Goal: Information Seeking & Learning: Find specific fact

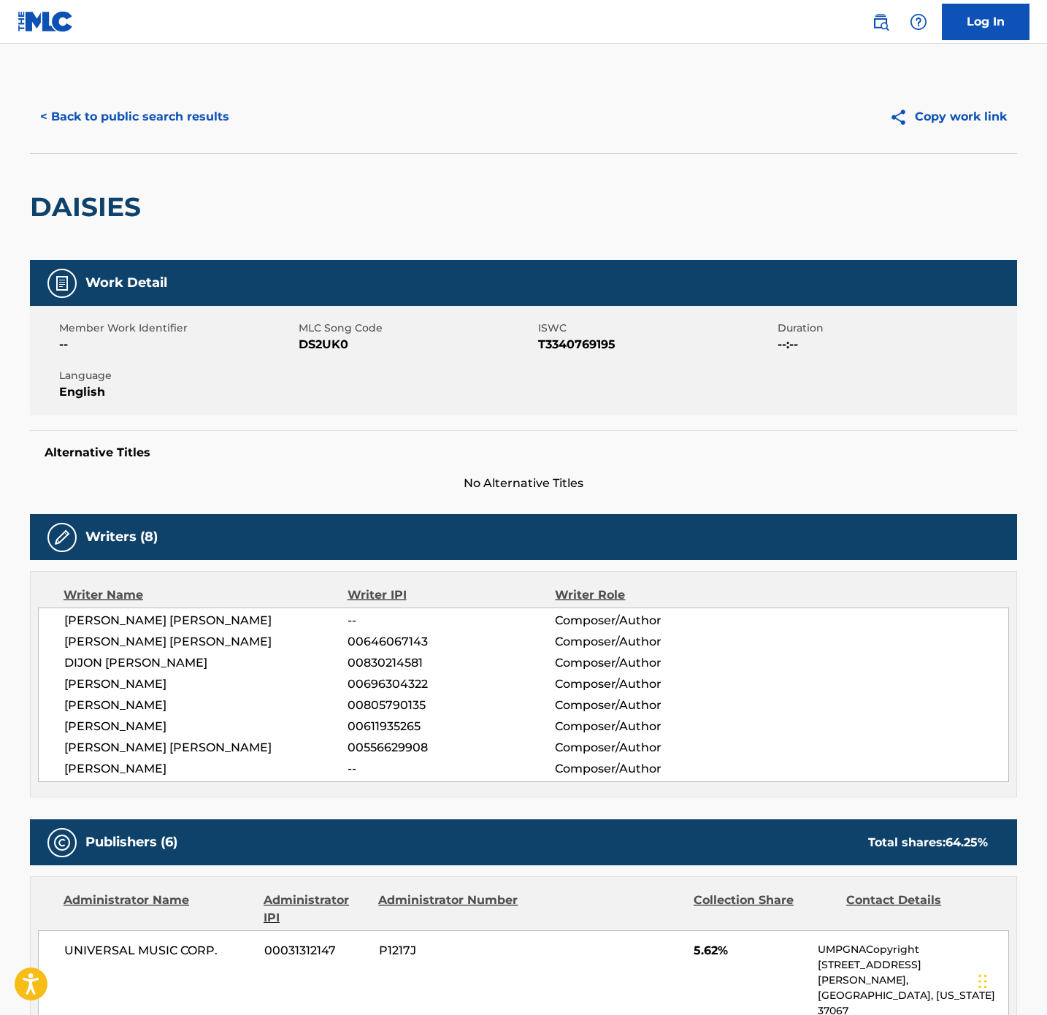
click at [165, 140] on div "< Back to public search results Copy work link" at bounding box center [523, 116] width 987 height 73
click at [154, 127] on button "< Back to public search results" at bounding box center [135, 117] width 210 height 37
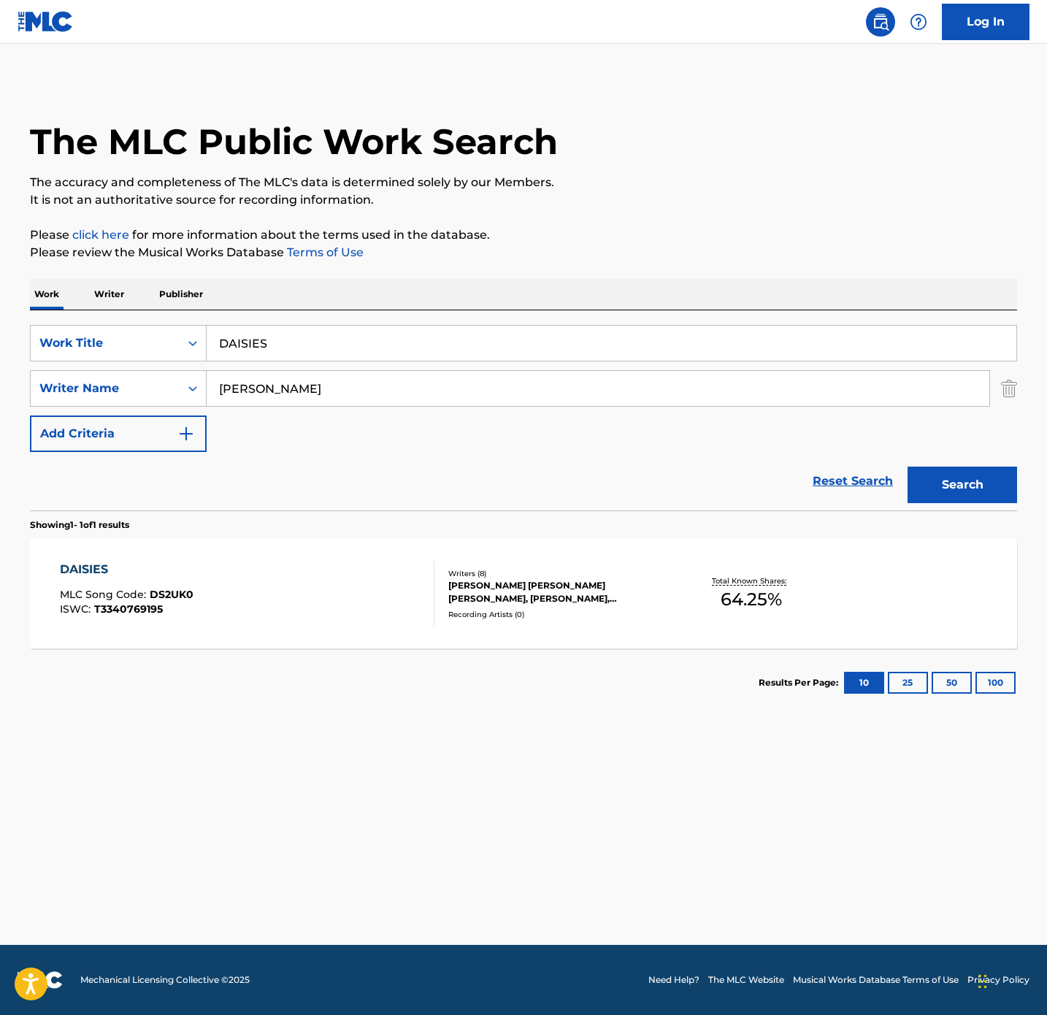
drag, startPoint x: 342, startPoint y: 349, endPoint x: -708, endPoint y: 367, distance: 1049.6
click at [0, 367] on html "Accessibility Screen-Reader Guide, Feedback, and Issue Reporting | New window C…" at bounding box center [523, 507] width 1047 height 1015
paste input "RISE FOR THE NIGHT"
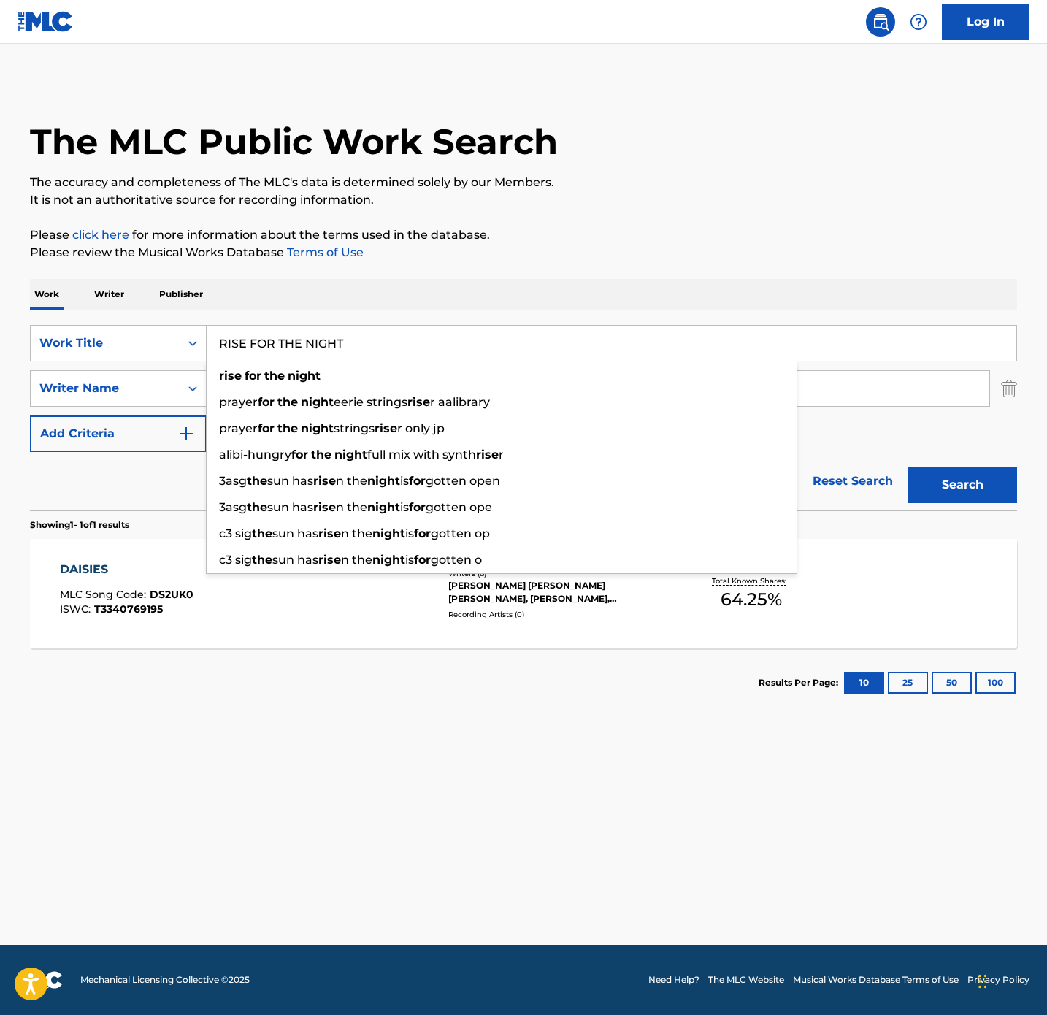
type input "RISE FOR THE NIGHT"
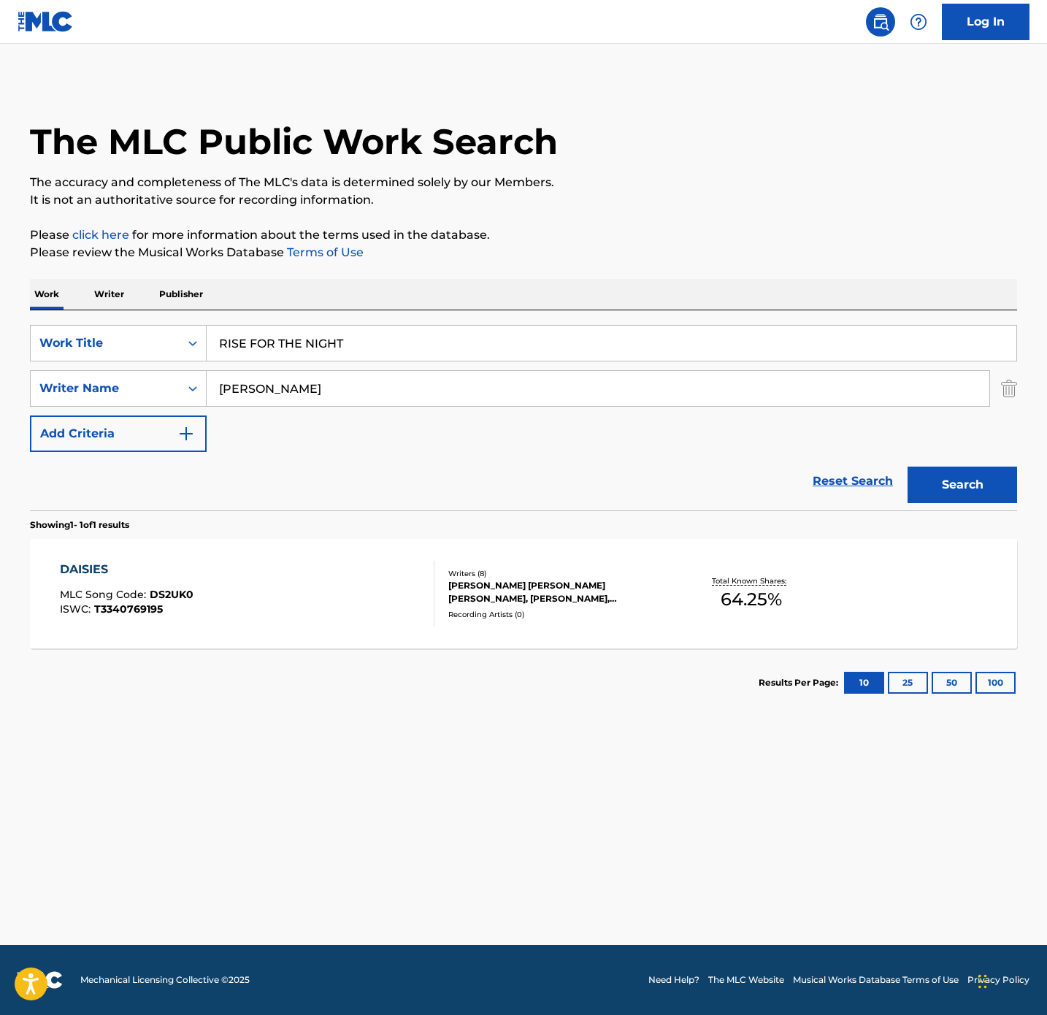
click at [597, 211] on div "The MLC Public Work Search The accuracy and completeness of The MLC's data is d…" at bounding box center [523, 398] width 1022 height 637
drag, startPoint x: 311, startPoint y: 390, endPoint x: -96, endPoint y: 337, distance: 410.2
click at [0, 337] on html "Accessibility Screen-Reader Guide, Feedback, and Issue Reporting | New window C…" at bounding box center [523, 507] width 1047 height 1015
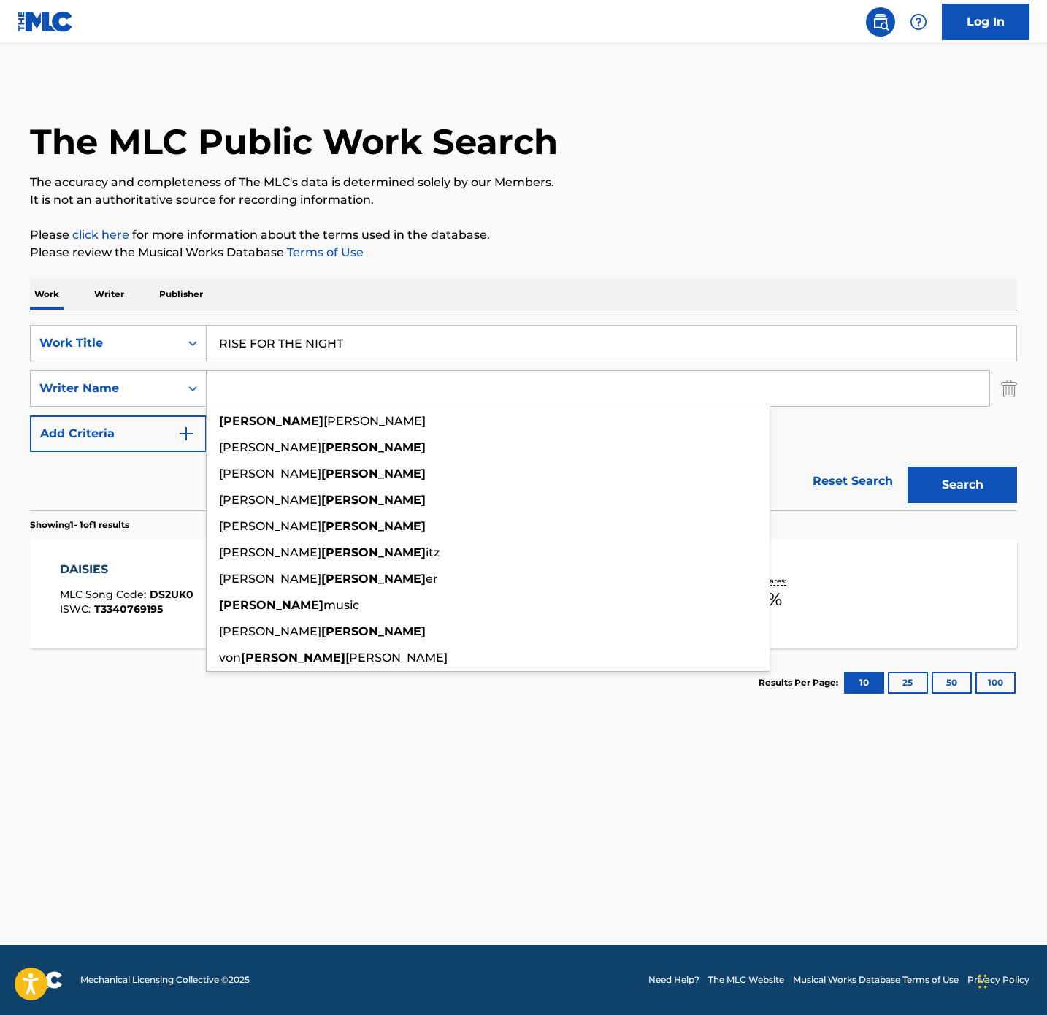
click at [908, 467] on button "Search" at bounding box center [963, 485] width 110 height 37
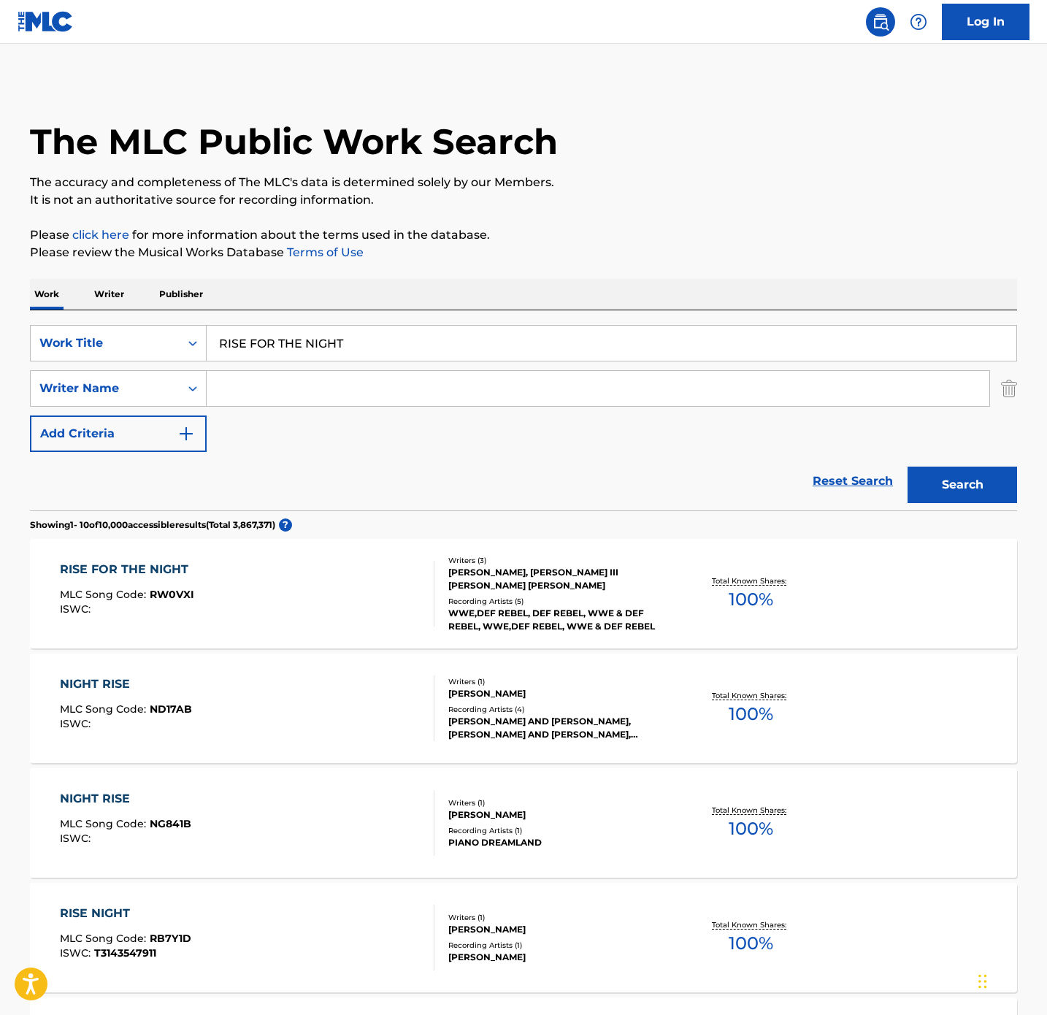
click at [336, 624] on div "RISE FOR THE NIGHT MLC Song Code : RW0VXI ISWC :" at bounding box center [247, 594] width 375 height 66
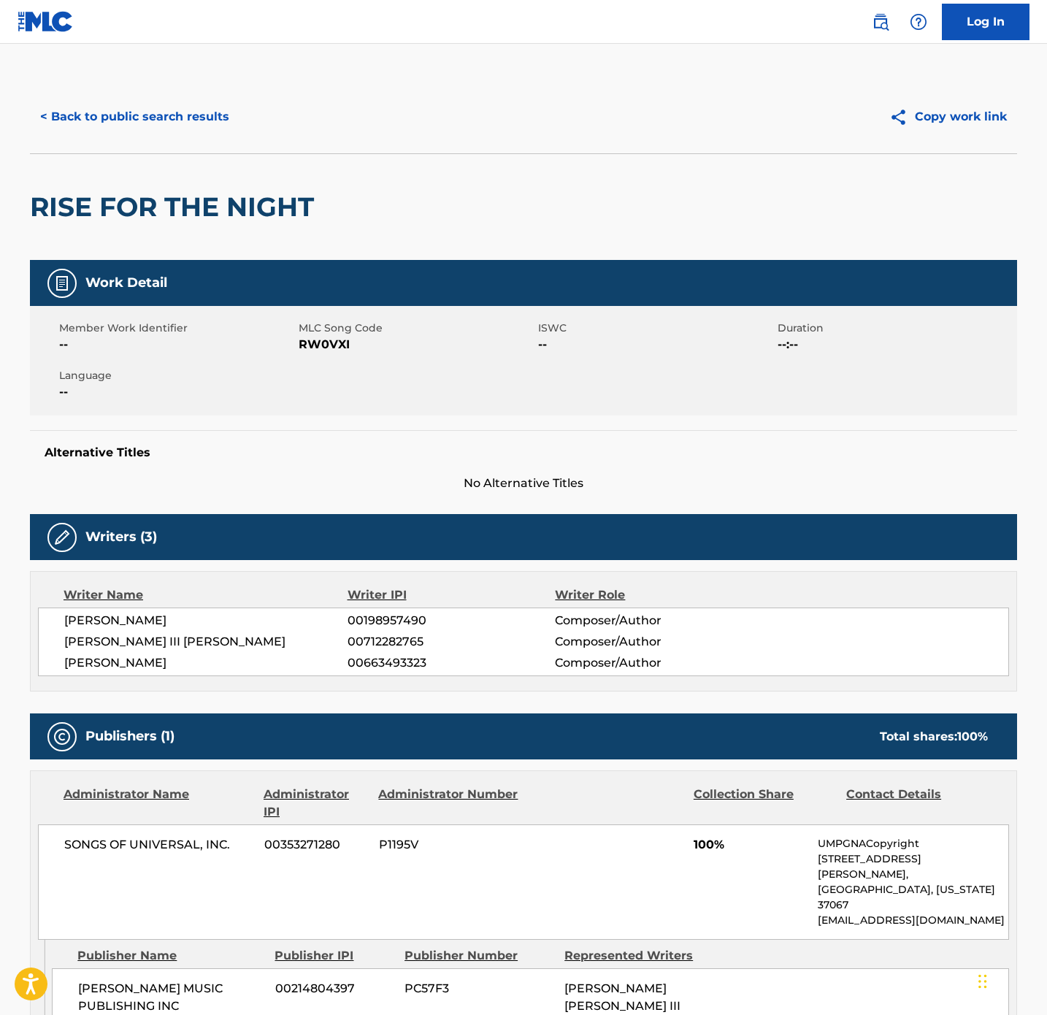
click at [197, 115] on button "< Back to public search results" at bounding box center [135, 117] width 210 height 37
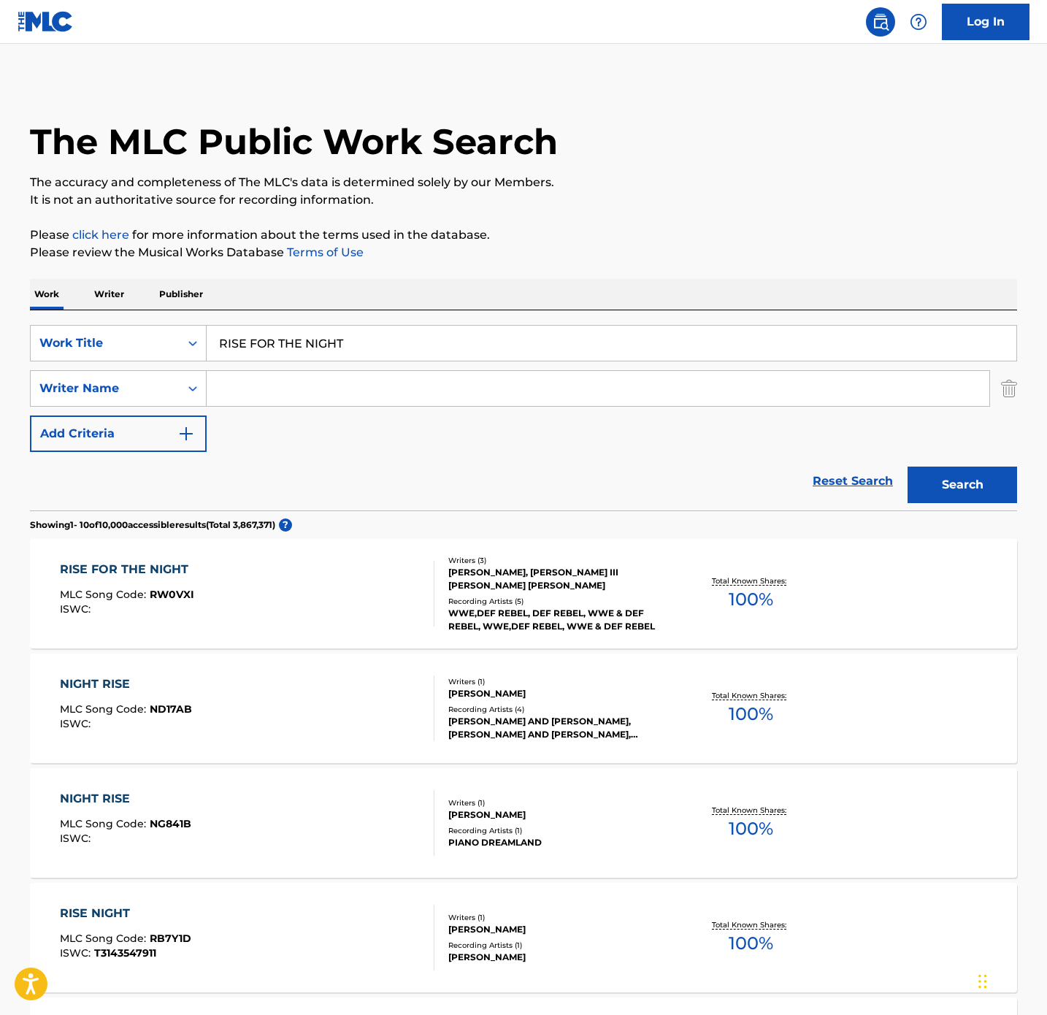
drag, startPoint x: -381, startPoint y: 307, endPoint x: -749, endPoint y: 278, distance: 368.4
click at [0, 278] on html "Accessibility Screen-Reader Guide, Feedback, and Issue Reporting | New window C…" at bounding box center [523, 507] width 1047 height 1015
paste input "LOOKING FOR SOMEBODY TO LOVE"
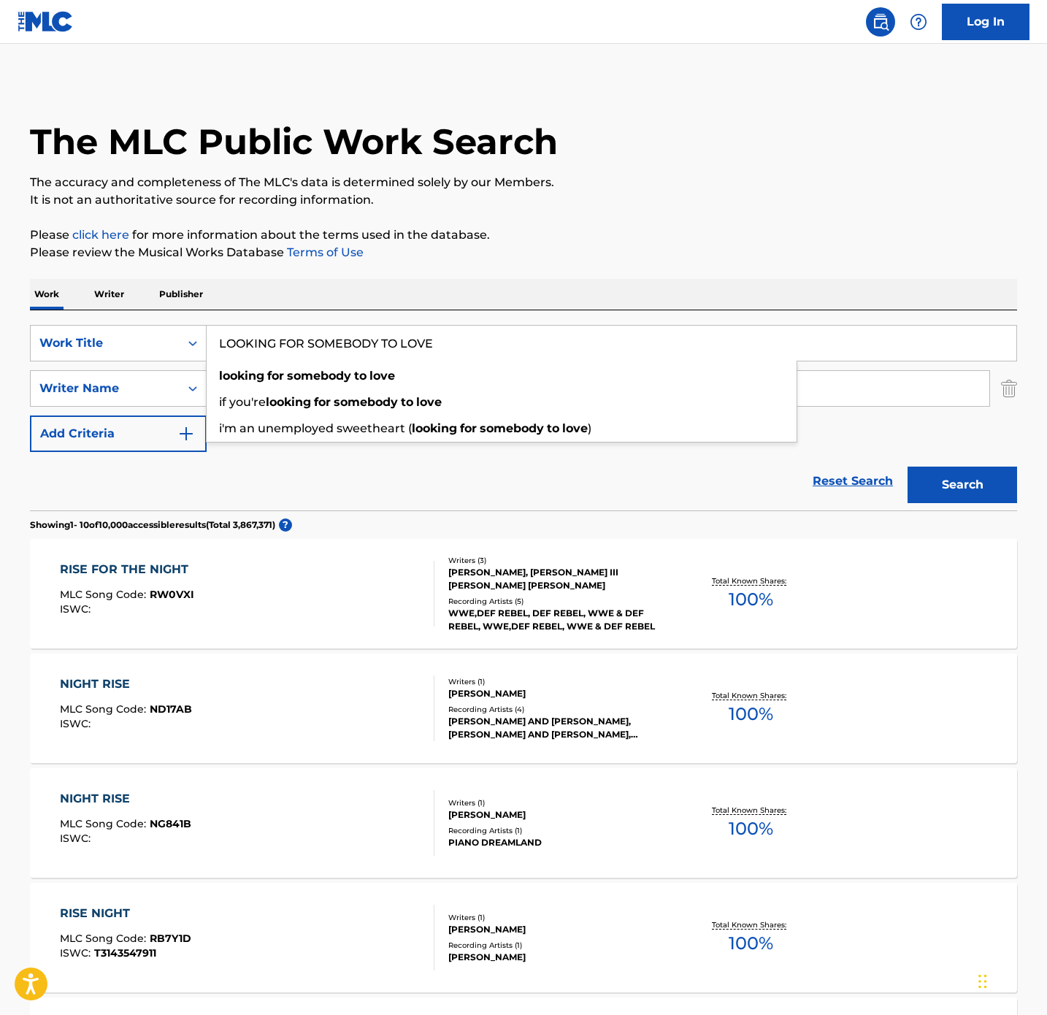
type input "LOOKING FOR SOMEBODY TO LOVE"
click at [767, 303] on div "Work Writer Publisher" at bounding box center [523, 294] width 987 height 31
click at [323, 393] on input "Search Form" at bounding box center [598, 388] width 783 height 35
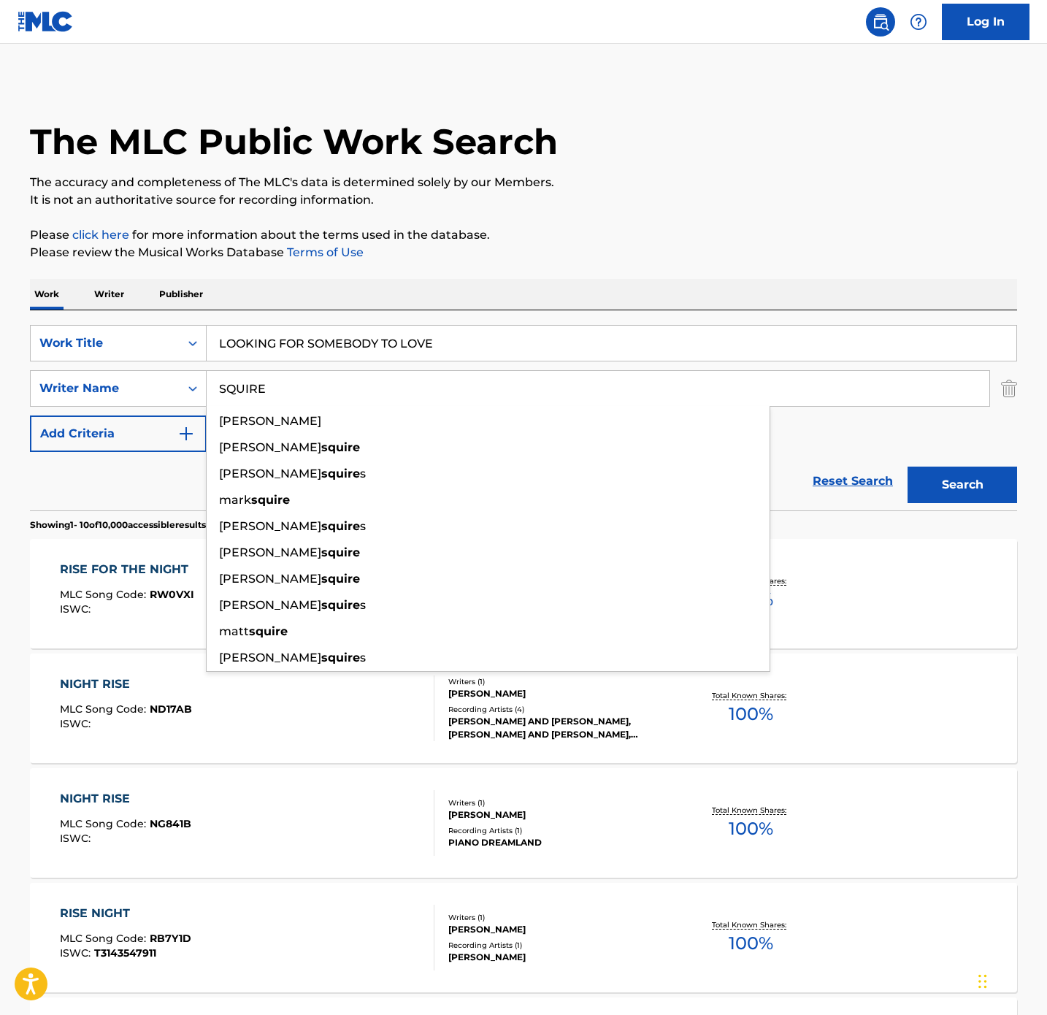
type input "SQUIRE"
click at [908, 467] on button "Search" at bounding box center [963, 485] width 110 height 37
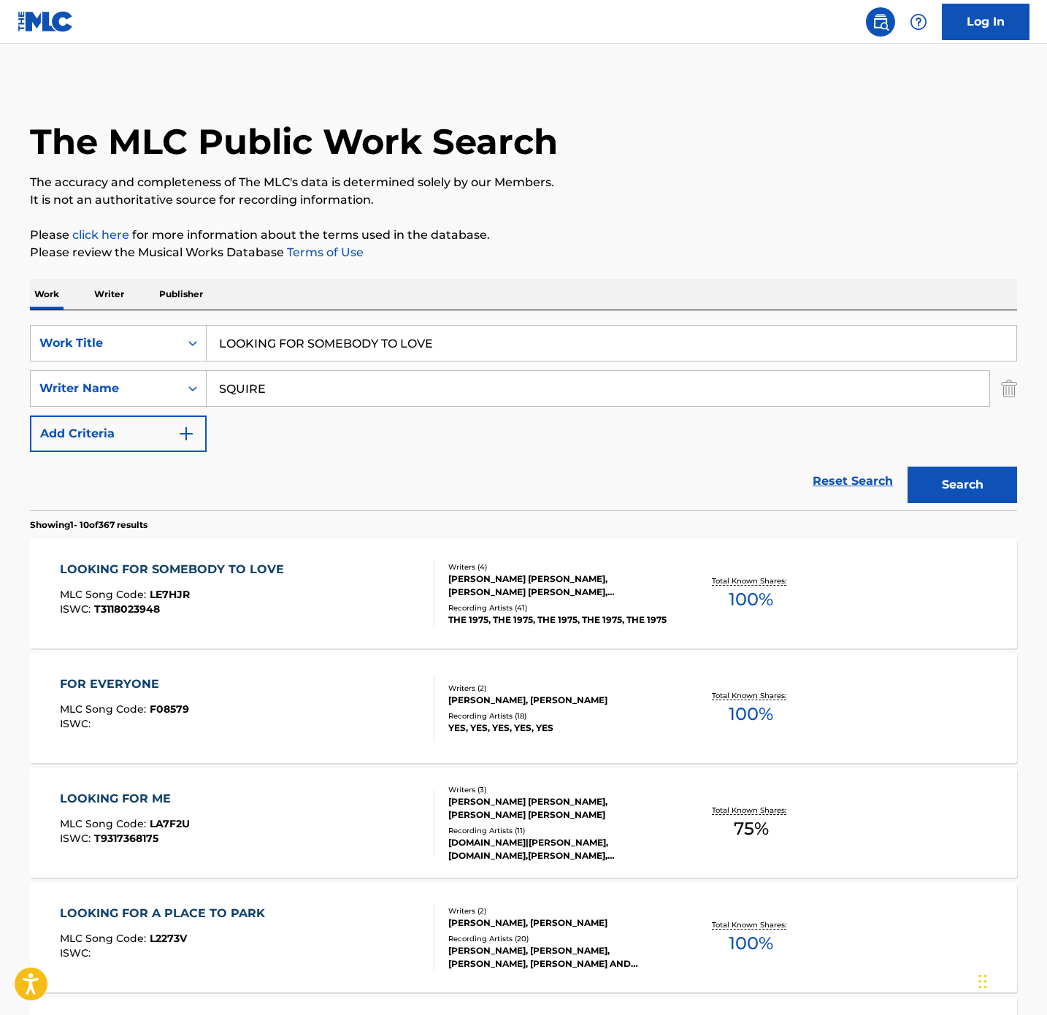
click at [719, 189] on p "The accuracy and completeness of The MLC's data is determined solely by our Mem…" at bounding box center [523, 183] width 987 height 18
click at [364, 578] on div "LOOKING FOR SOMEBODY TO LOVE MLC Song Code : LE7HJR ISWC : T3118023948" at bounding box center [247, 594] width 375 height 66
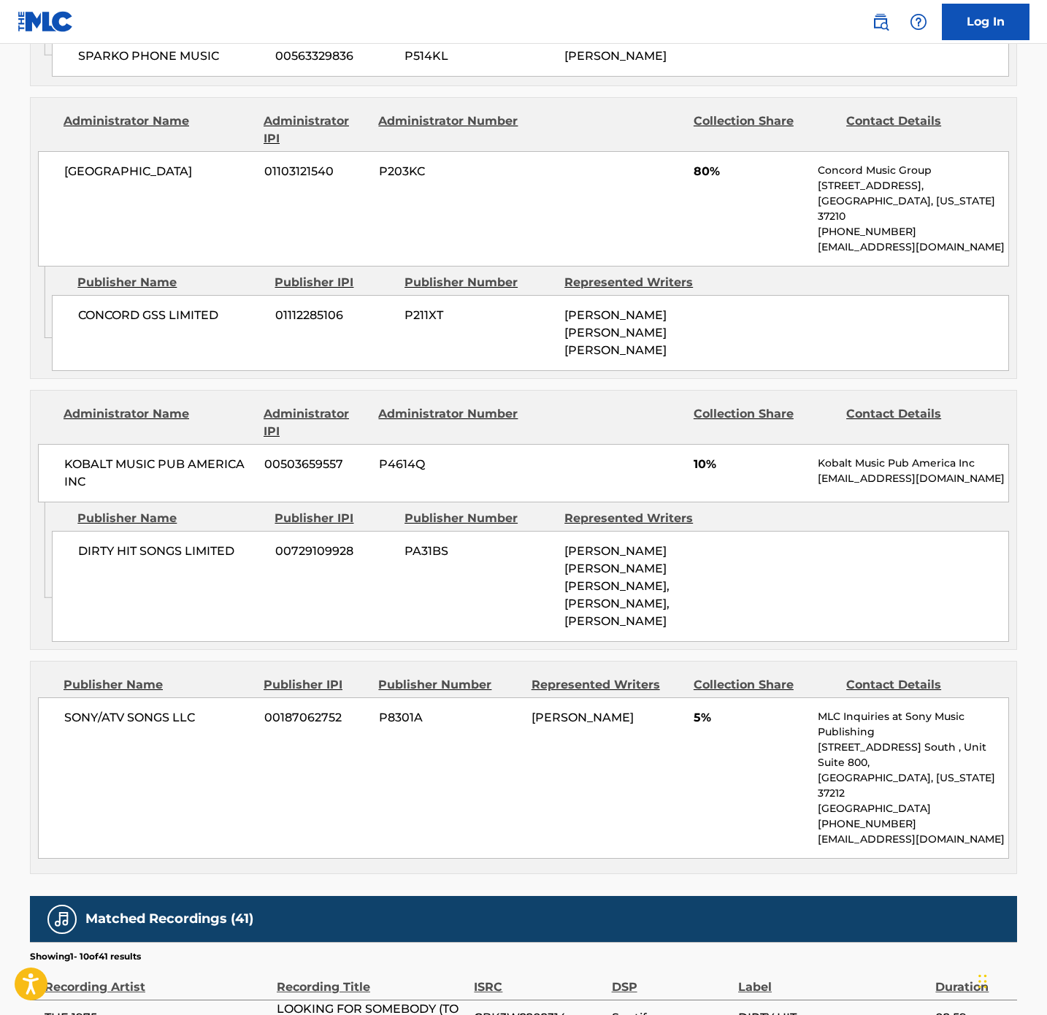
scroll to position [1107, 0]
